Goal: Task Accomplishment & Management: Manage account settings

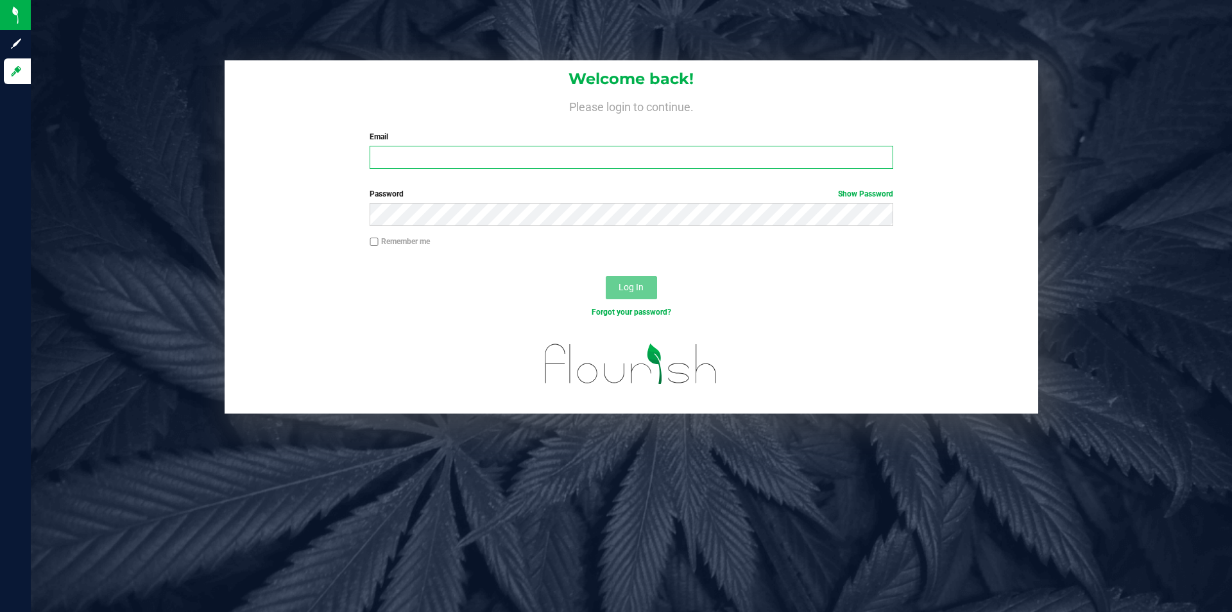
click at [635, 154] on input "Email" at bounding box center [631, 157] width 523 height 23
type input "tony@highgradeatl.com"
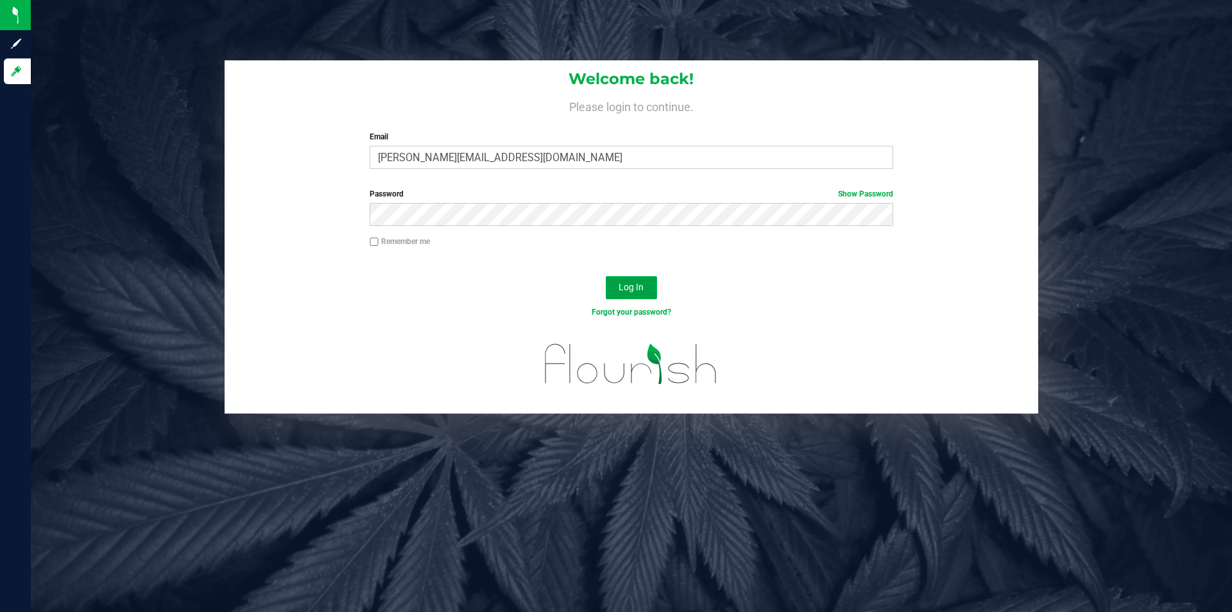
click at [621, 291] on span "Log In" at bounding box center [631, 287] width 25 height 10
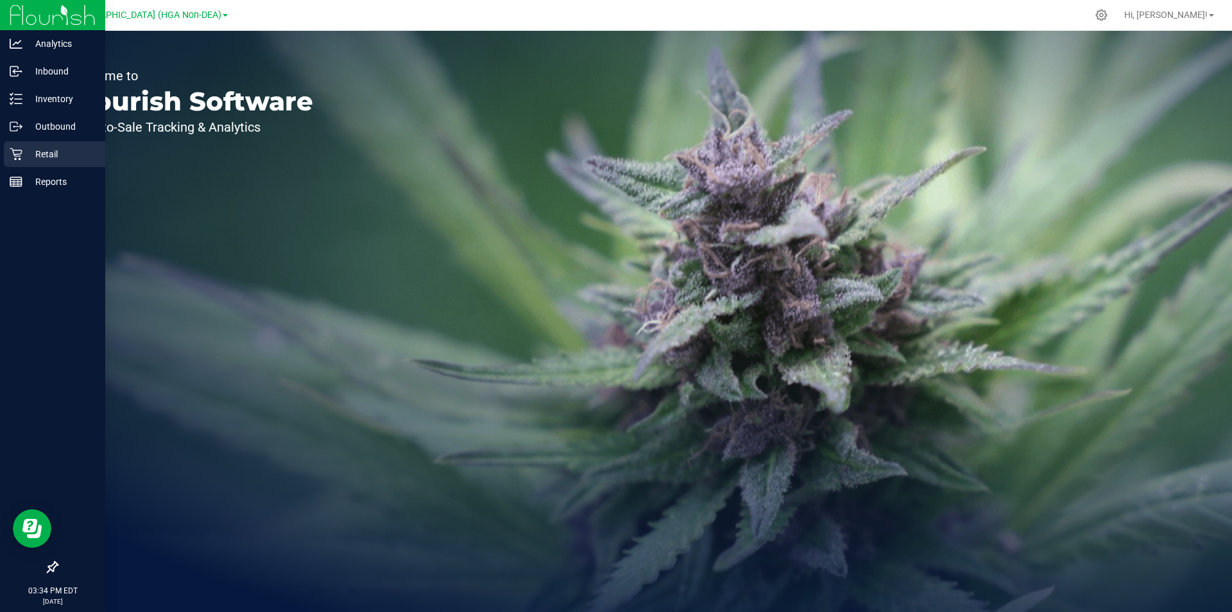
click at [23, 155] on p "Retail" at bounding box center [60, 153] width 77 height 15
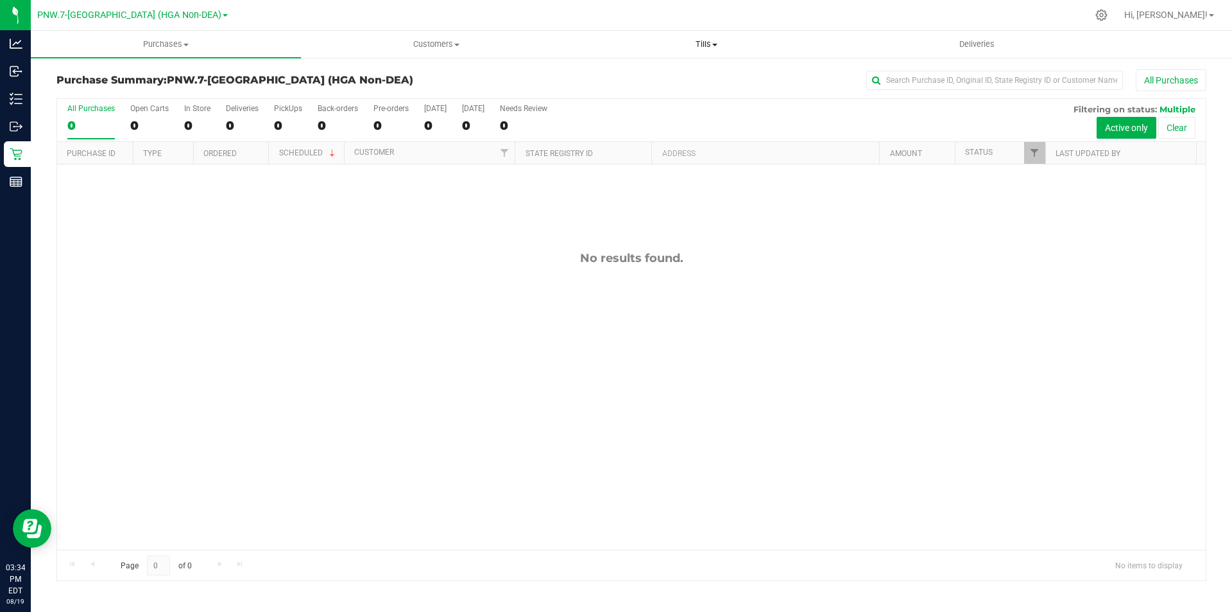
click at [698, 49] on span "Tills" at bounding box center [706, 45] width 269 height 12
click at [667, 81] on li "Manage tills" at bounding box center [706, 77] width 270 height 15
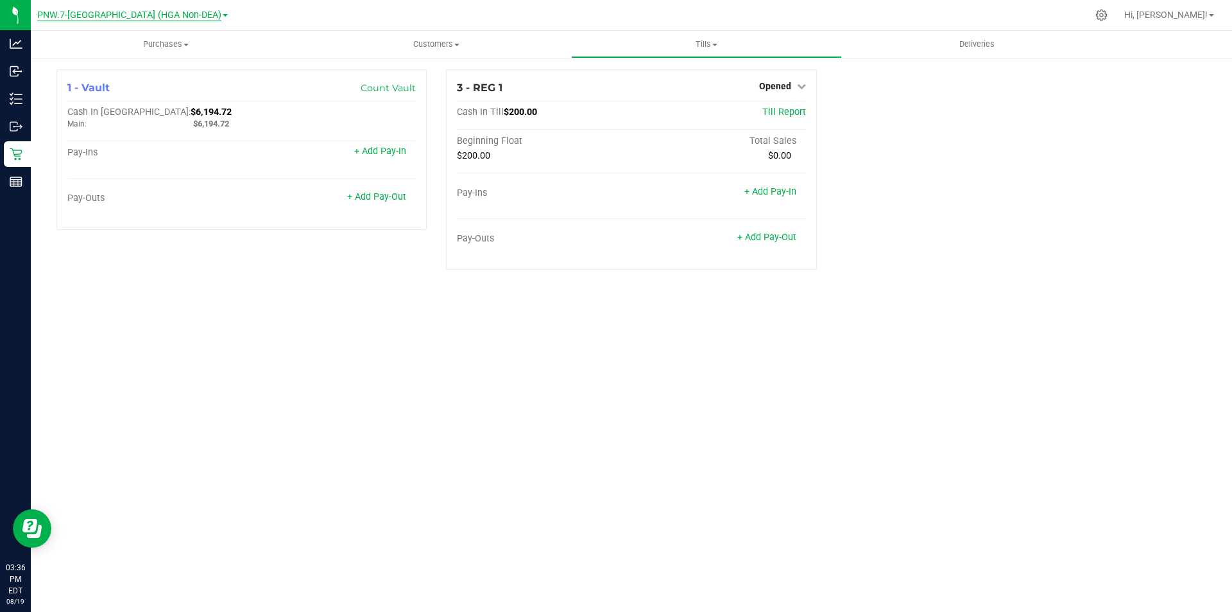
click at [185, 12] on span "PNW.7-[GEOGRAPHIC_DATA] (HGA Non-DEA)" at bounding box center [129, 16] width 184 height 12
click at [180, 58] on link "PSE.27-Douglas (HGA Non-DEA)" at bounding box center [132, 62] width 191 height 17
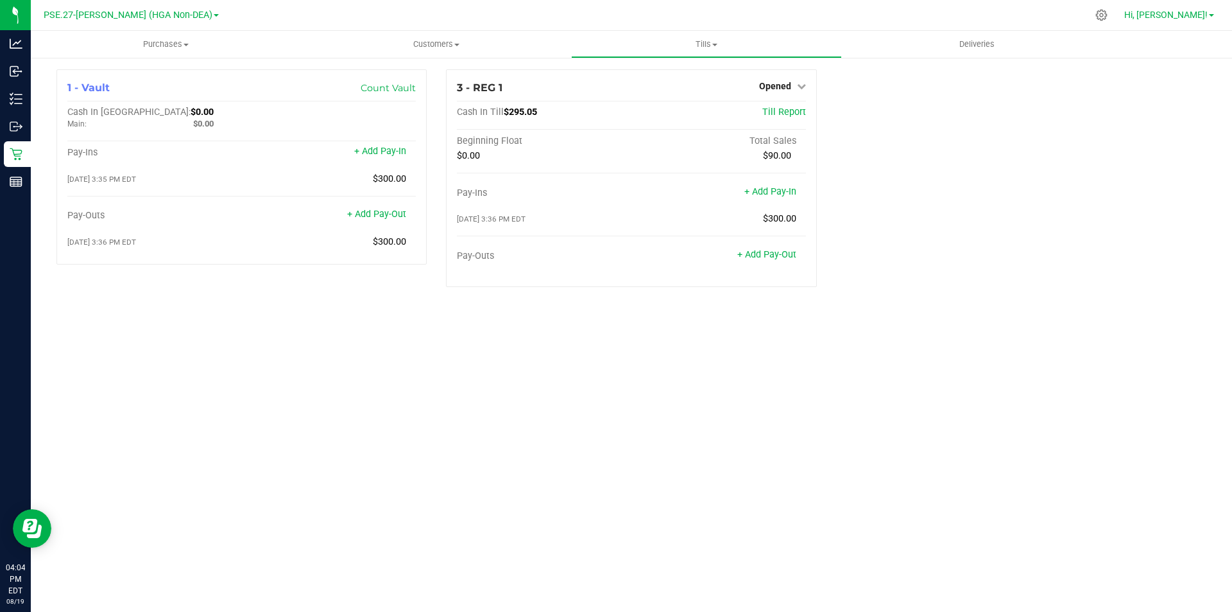
click at [1181, 19] on span "Hi, [PERSON_NAME]!" at bounding box center [1165, 15] width 83 height 10
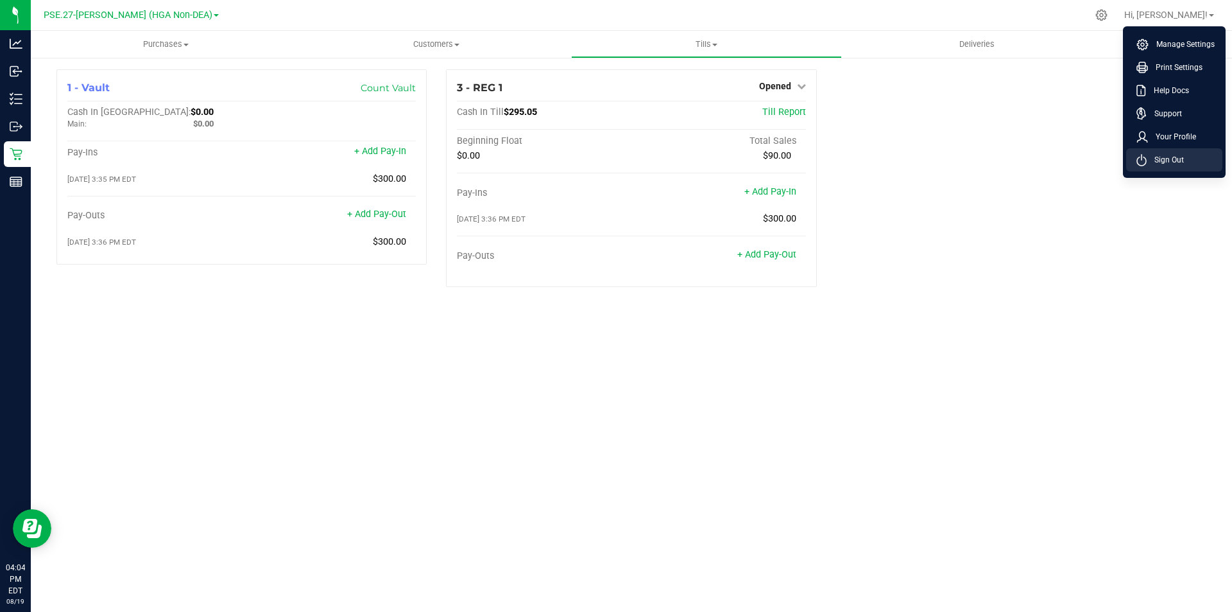
click at [1166, 154] on span "Sign Out" at bounding box center [1165, 159] width 37 height 13
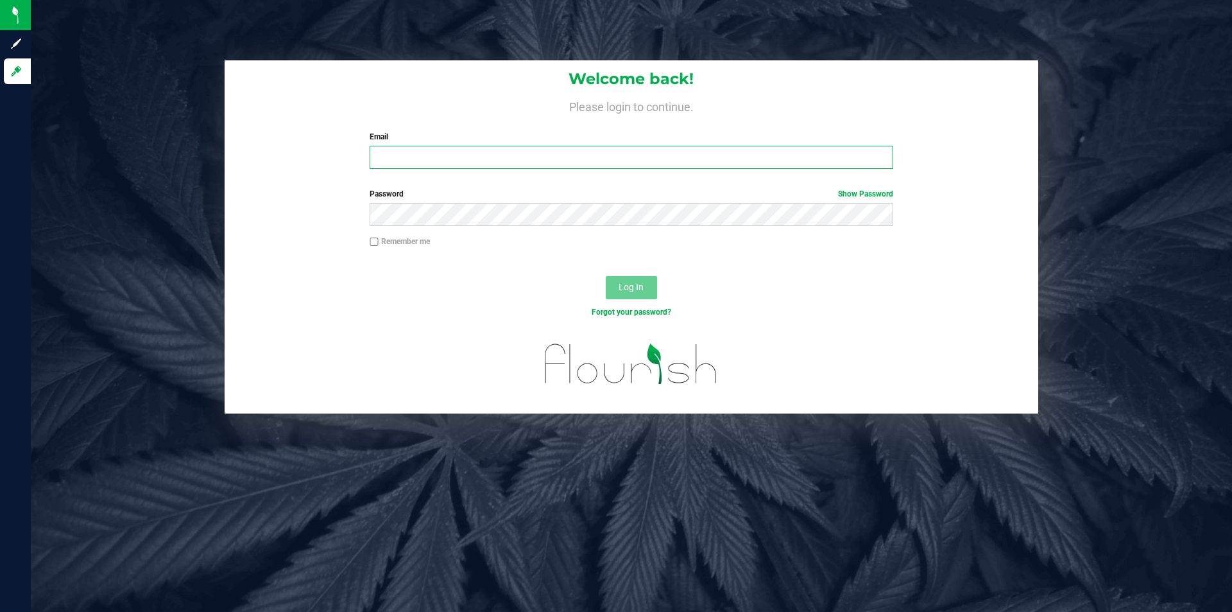
click at [549, 162] on input "Email" at bounding box center [631, 157] width 523 height 23
type input "tony@highgradeatl.com"
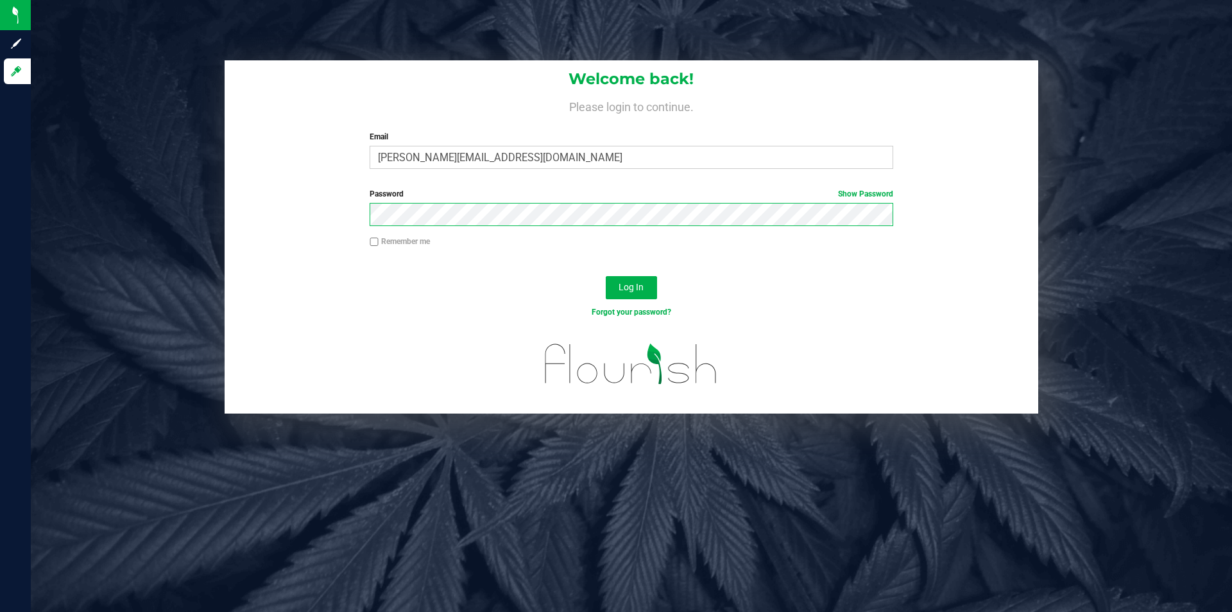
click at [606, 276] on button "Log In" at bounding box center [631, 287] width 51 height 23
